Goal: Check status: Check status

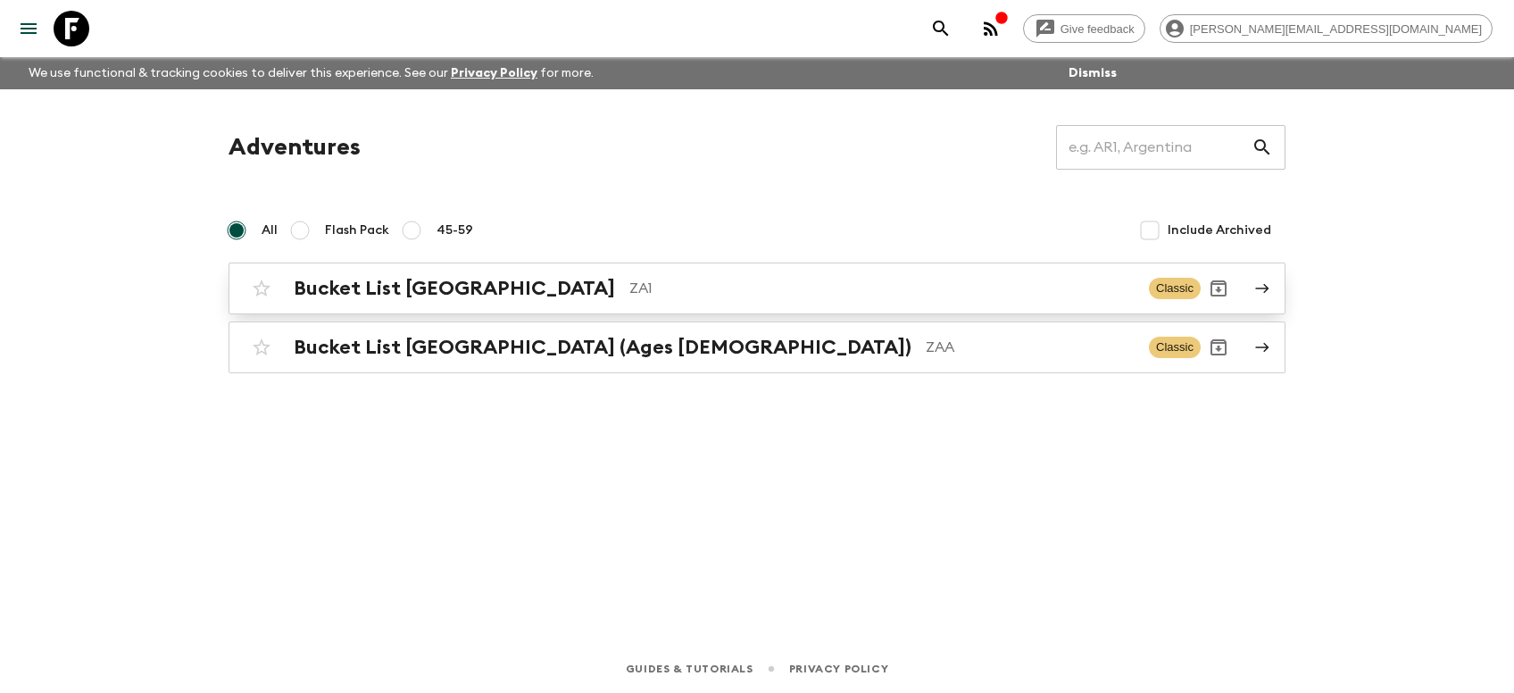
click at [382, 284] on h2 "Bucket List [GEOGRAPHIC_DATA]" at bounding box center [454, 288] width 321 height 23
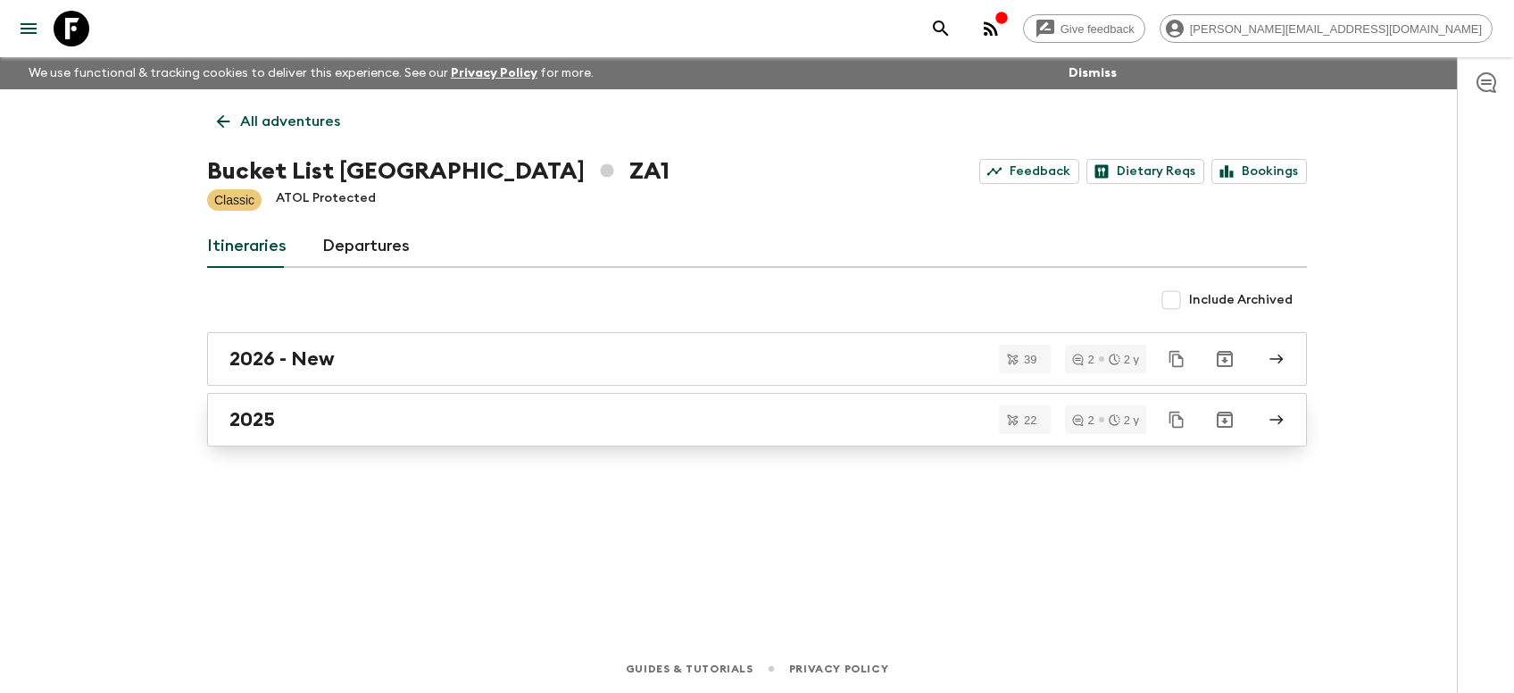
click at [260, 418] on h2 "2025" at bounding box center [252, 419] width 46 height 23
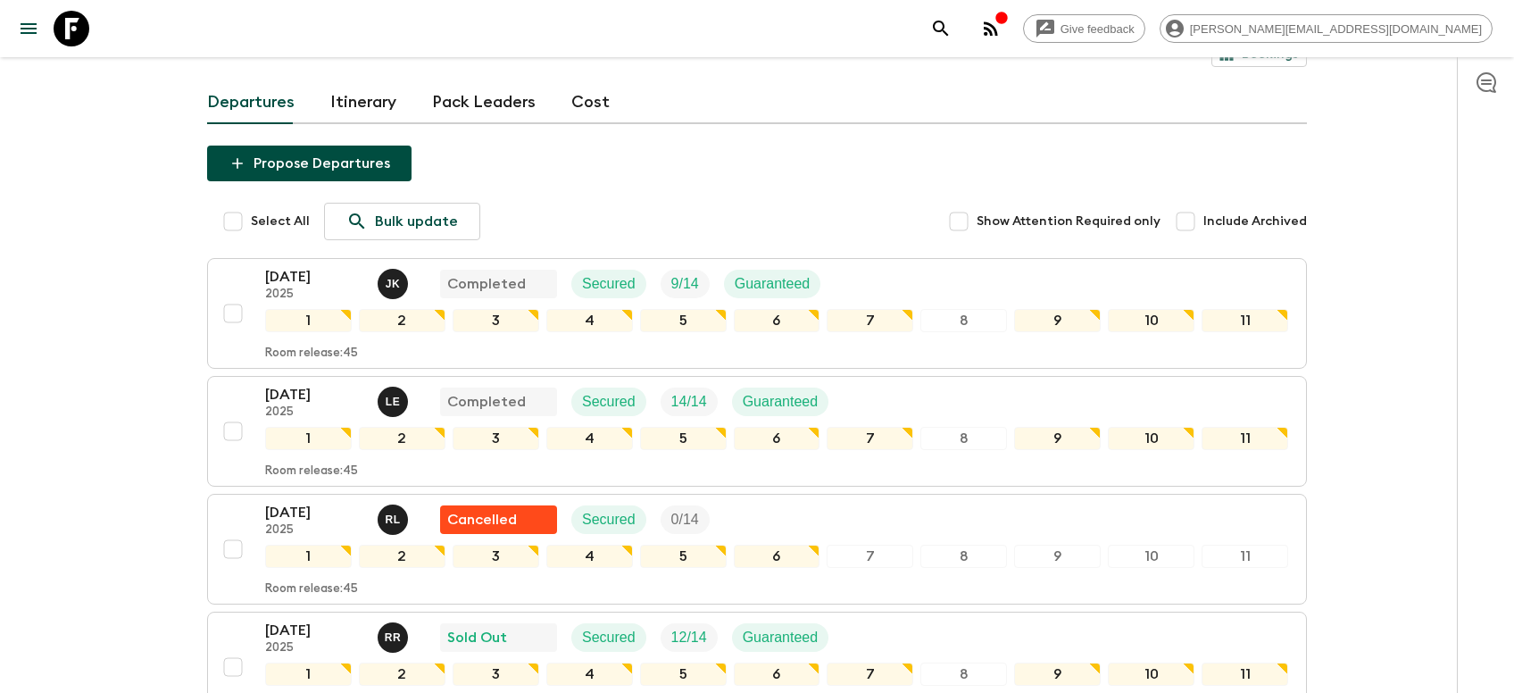
scroll to position [442, 0]
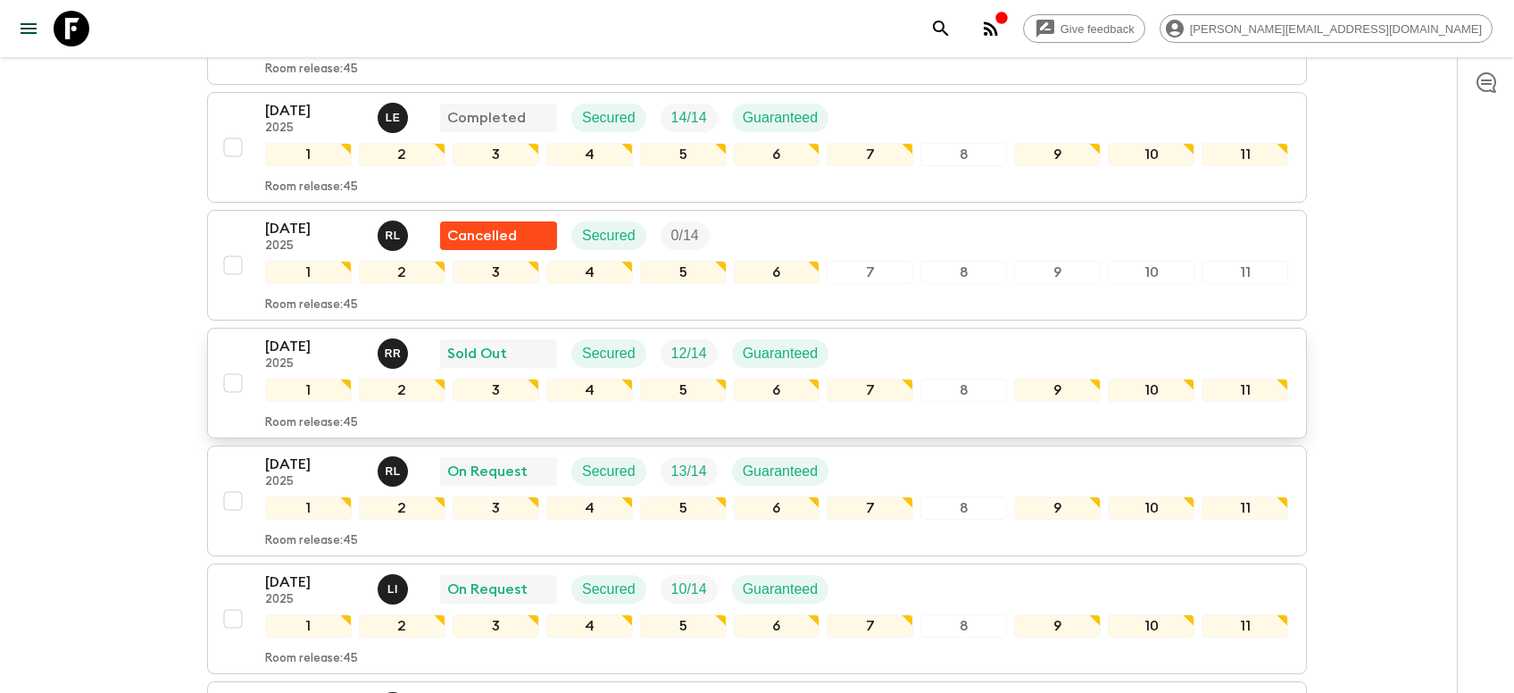
click at [283, 336] on p "07 Sep 2025" at bounding box center [314, 346] width 98 height 21
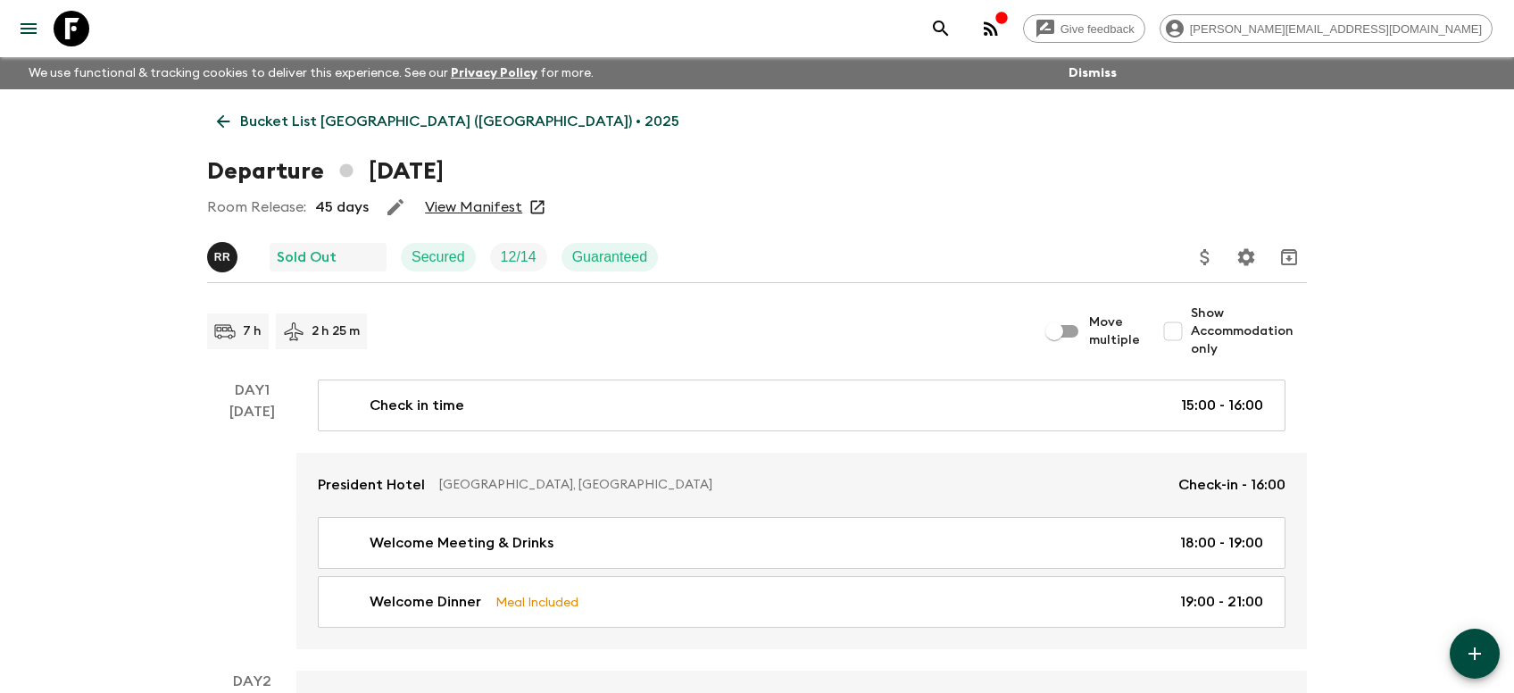
click at [459, 206] on link "View Manifest" at bounding box center [473, 207] width 97 height 18
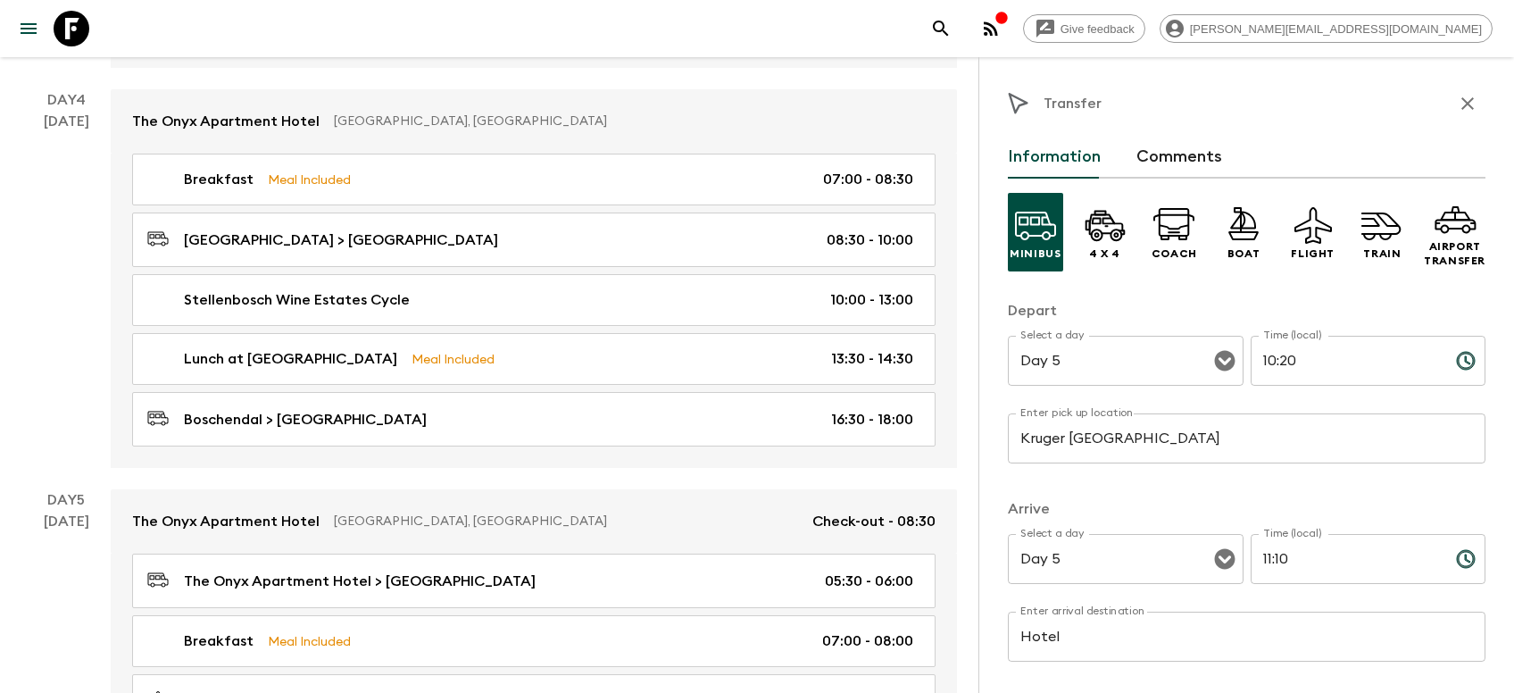
scroll to position [251, 0]
